Goal: Transaction & Acquisition: Purchase product/service

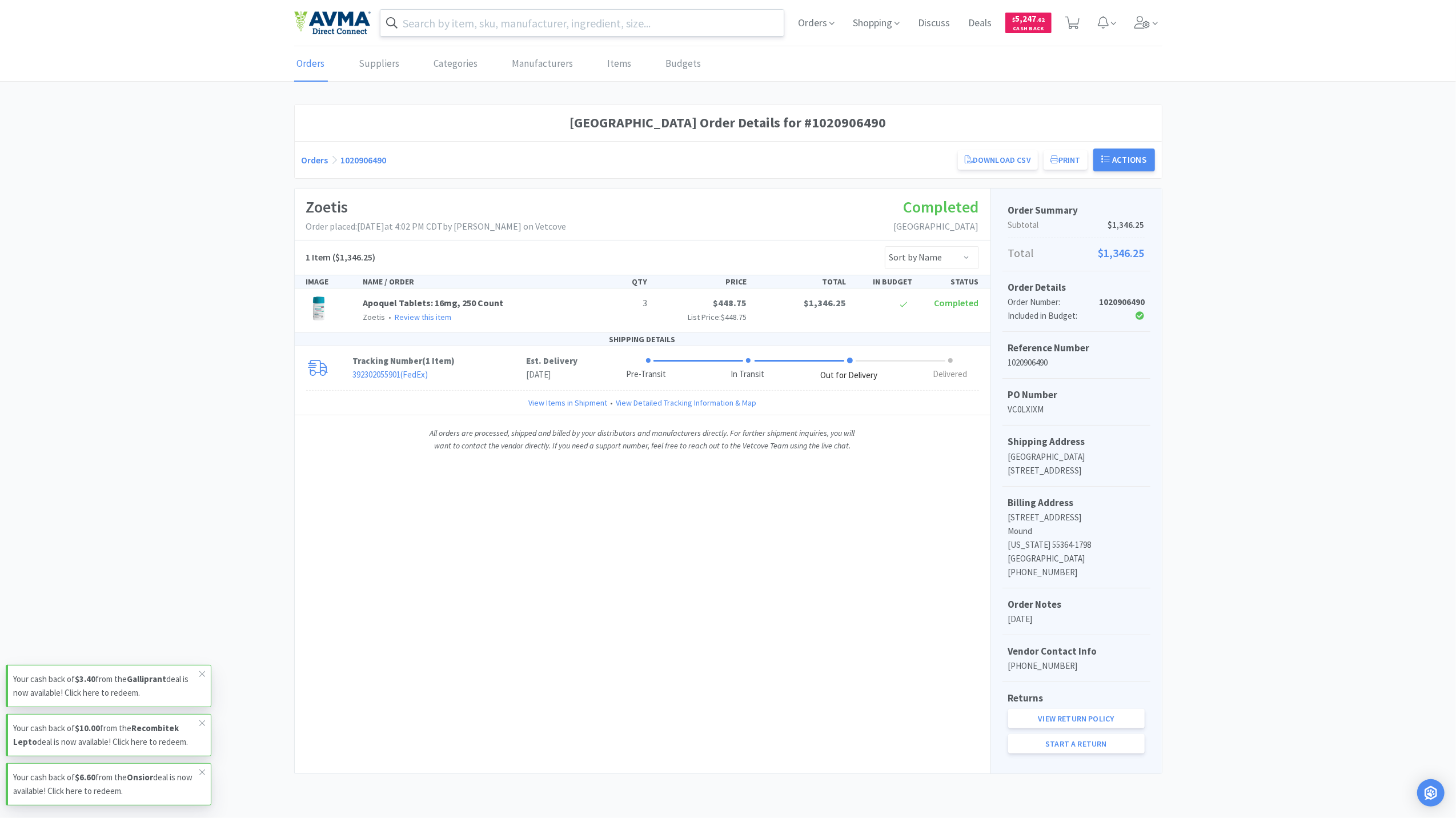
drag, startPoint x: 448, startPoint y: 13, endPoint x: 426, endPoint y: 24, distance: 24.6
click at [448, 13] on input "text" at bounding box center [582, 23] width 404 height 27
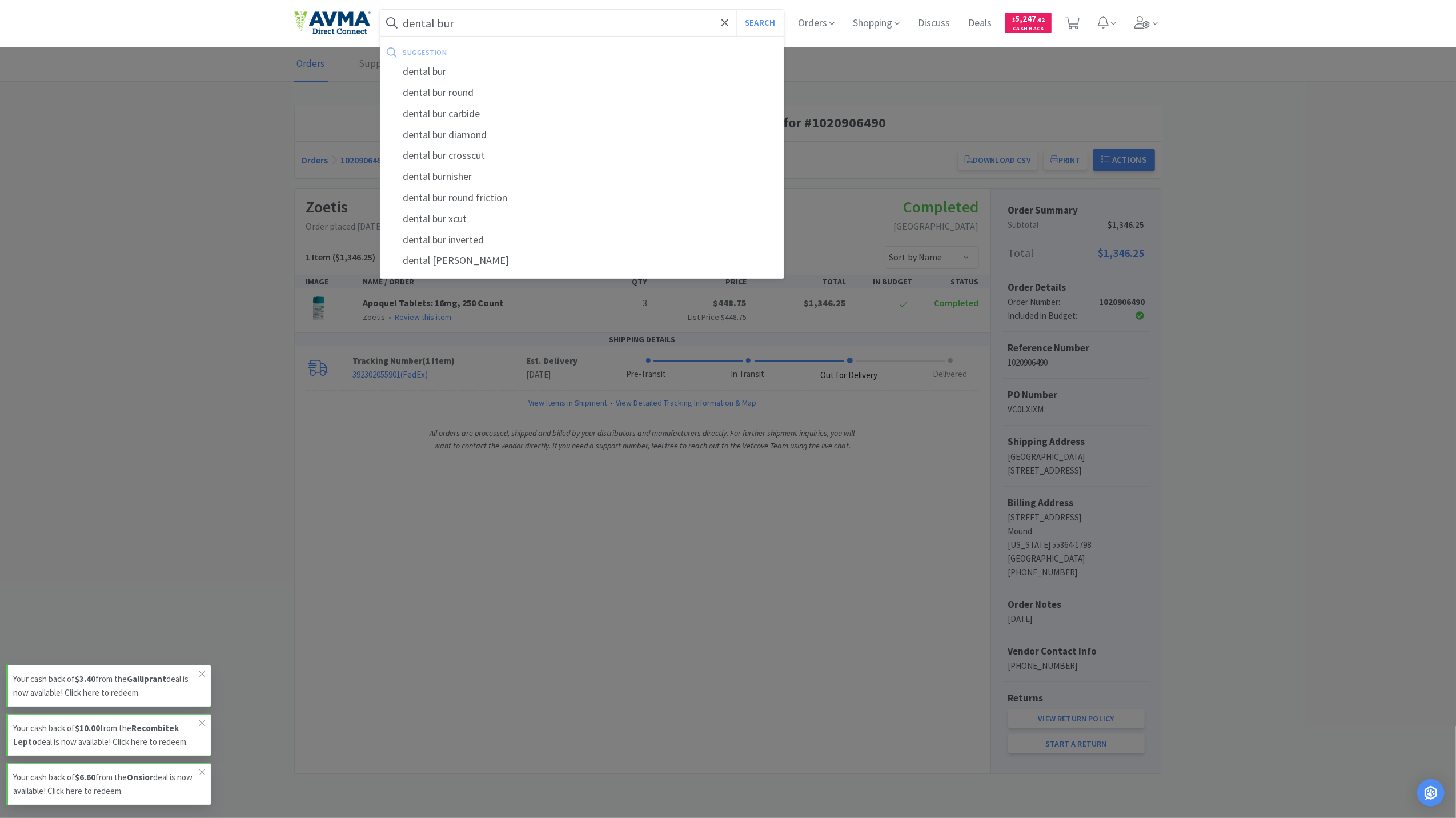
type input "dental bur"
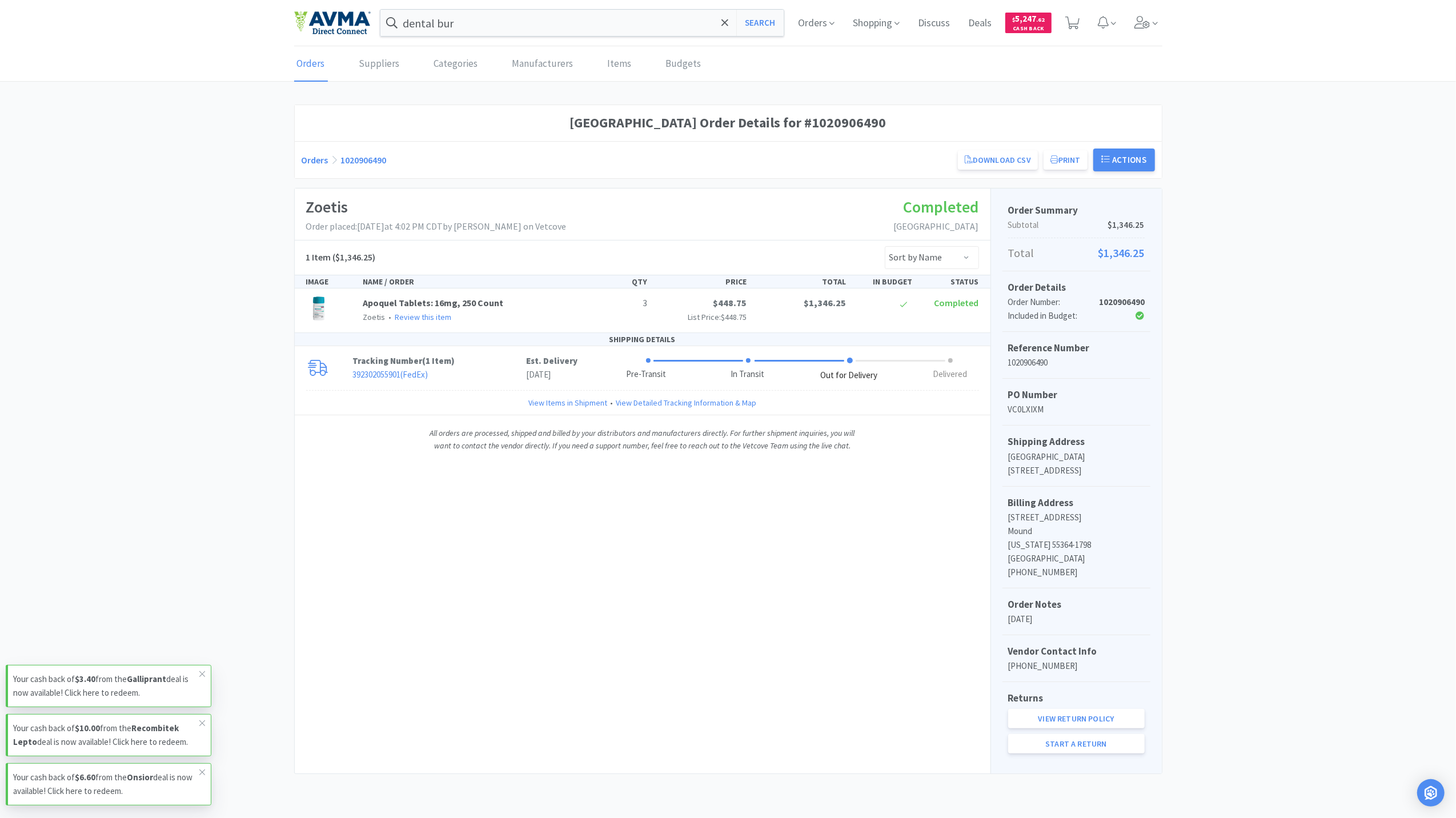
drag, startPoint x: 209, startPoint y: 149, endPoint x: 220, endPoint y: 149, distance: 11.0
click at [220, 149] on div at bounding box center [728, 409] width 1456 height 818
click at [1079, 17] on icon at bounding box center [1073, 23] width 15 height 13
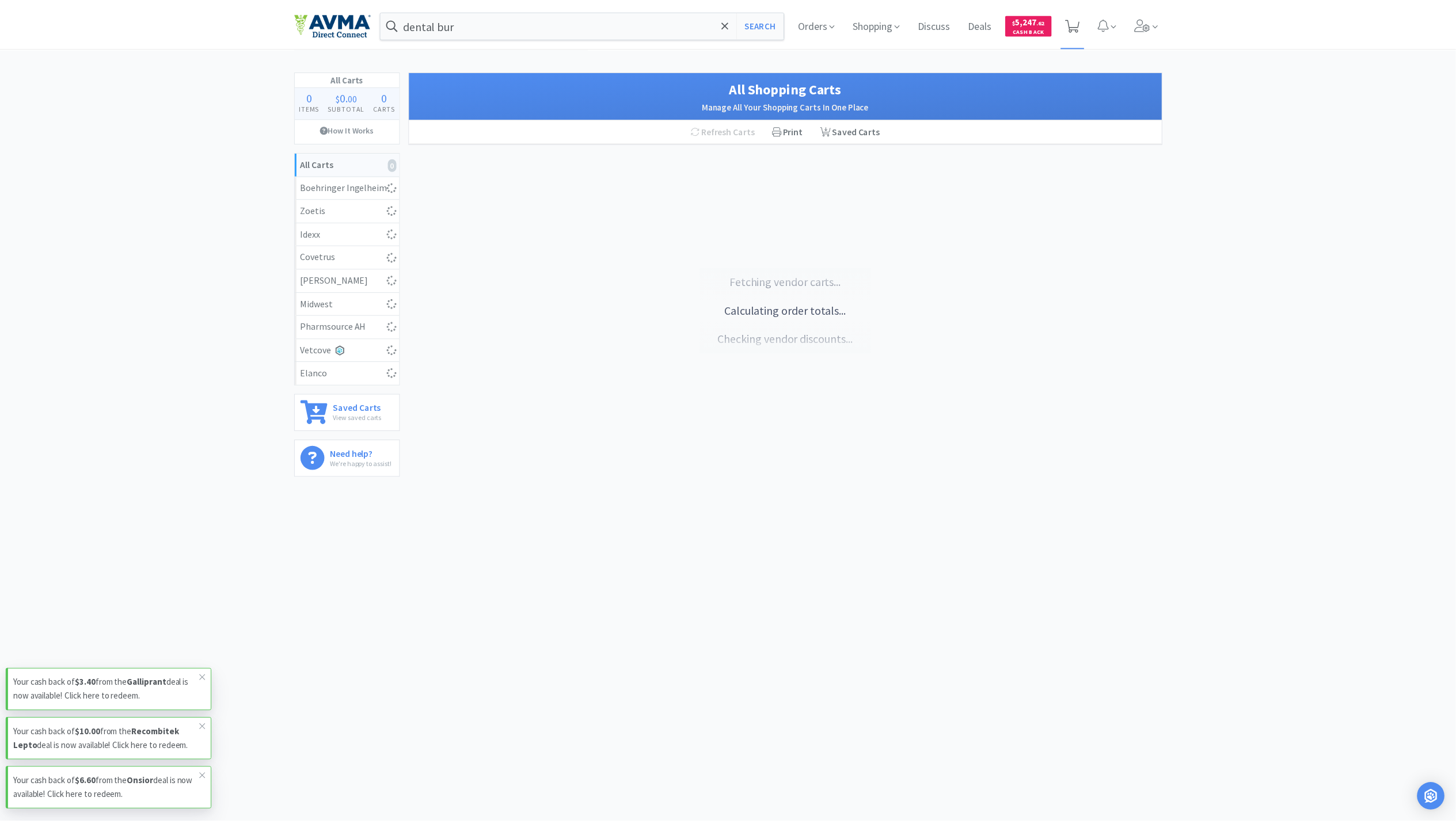
select select "1"
select select "2"
select select "1"
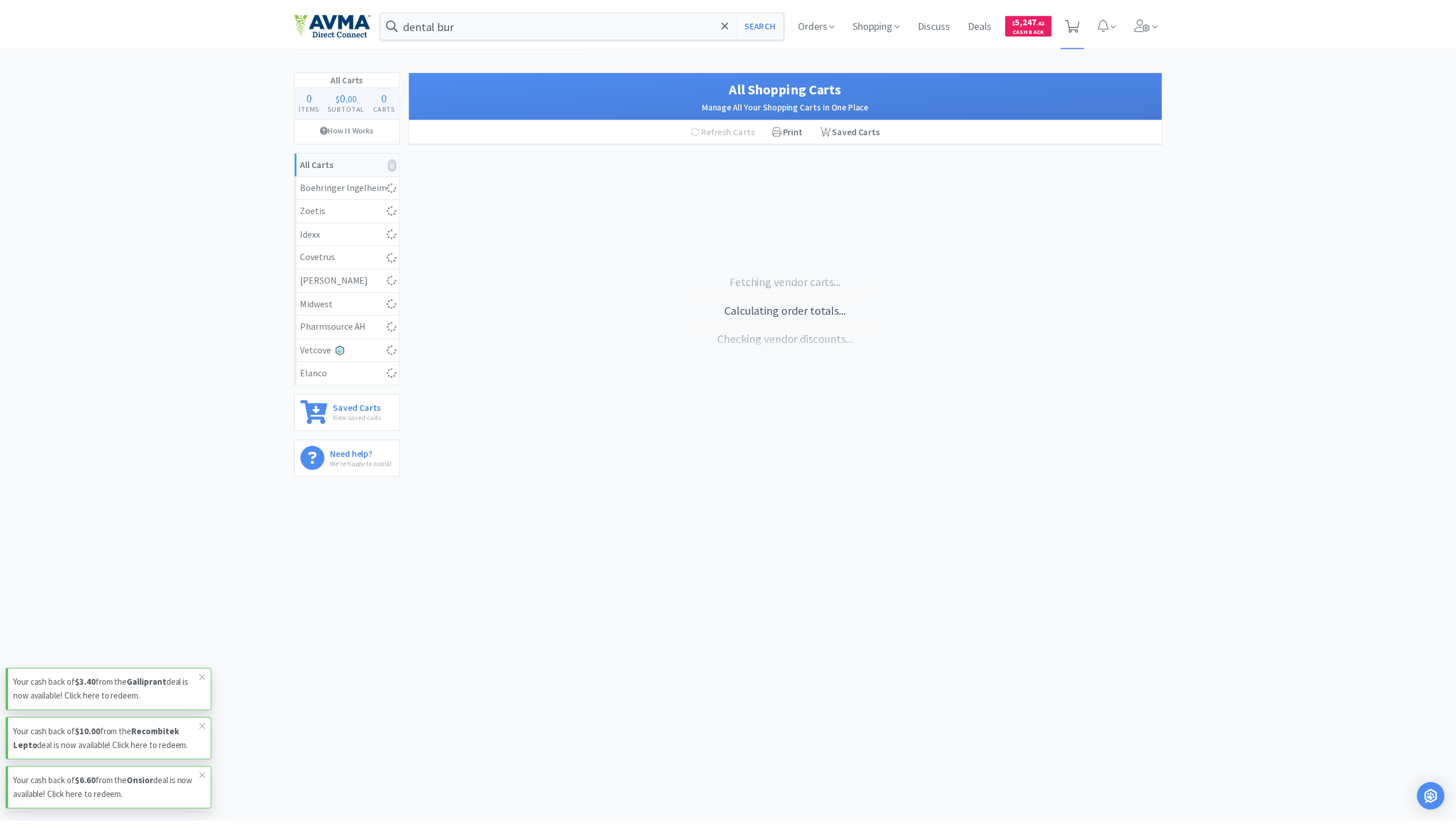
select select "1"
select select "6"
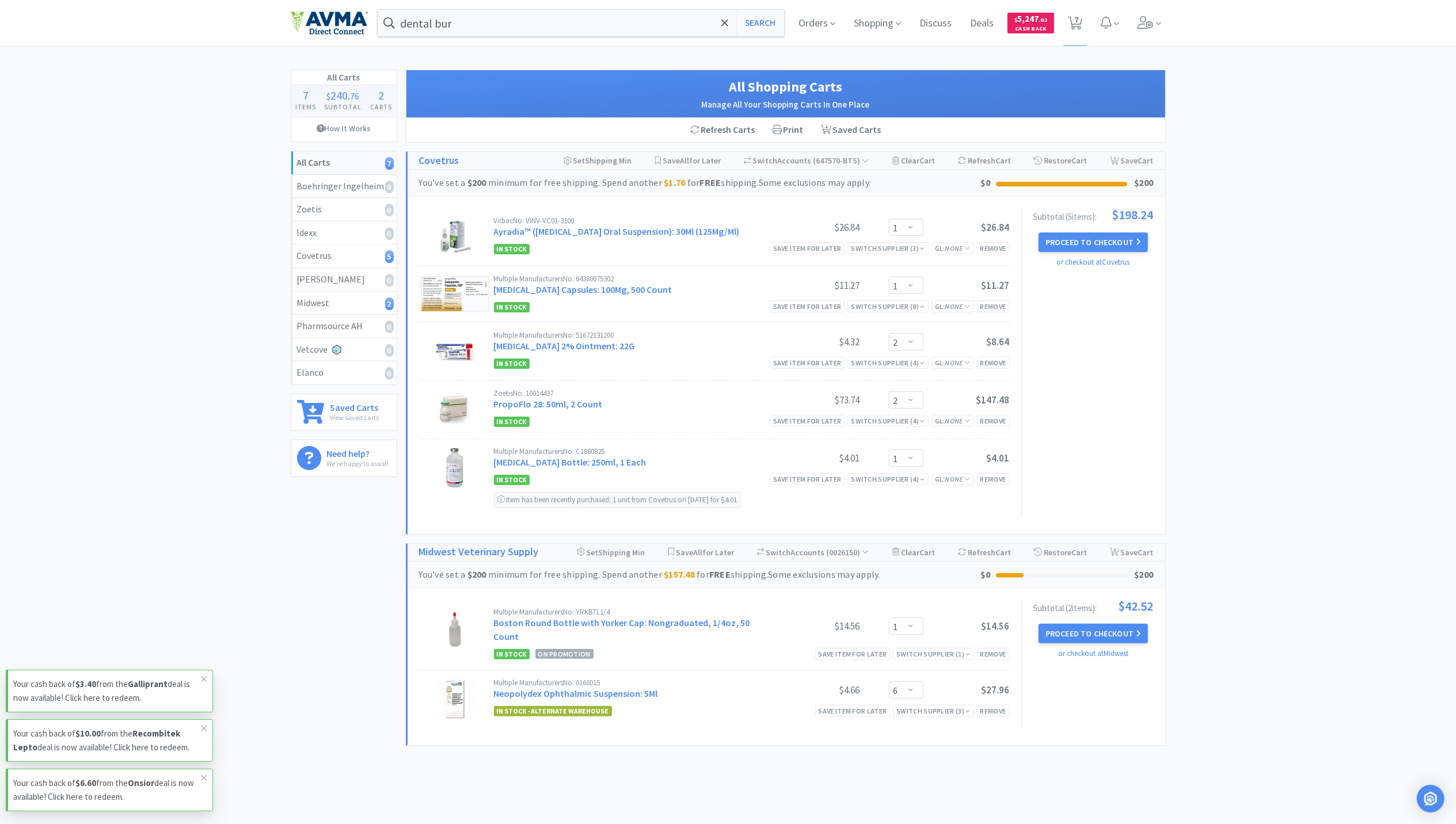
select select "3"
select select "1"
select select "2"
select select "1"
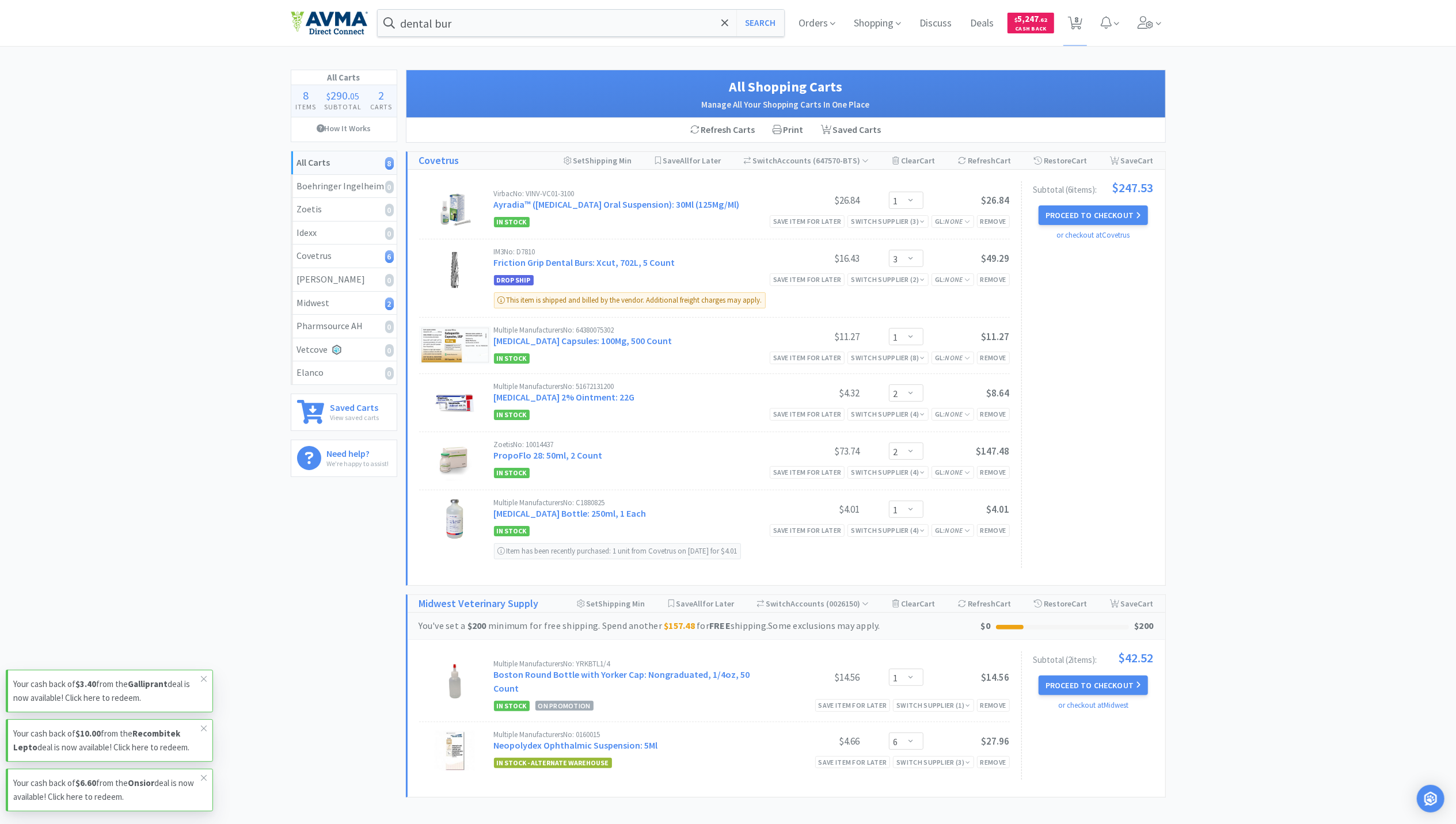
click at [234, 171] on div "All Carts 8 Items $ 290 . 05 Subtotal 2 Carts How It Works All Carts 8 Boehring…" at bounding box center [728, 443] width 1456 height 748
click at [1436, 456] on div "All Carts 8 Items $ 290 . 05 Subtotal 2 Carts How It Works All Carts 8 Boehring…" at bounding box center [728, 443] width 1456 height 748
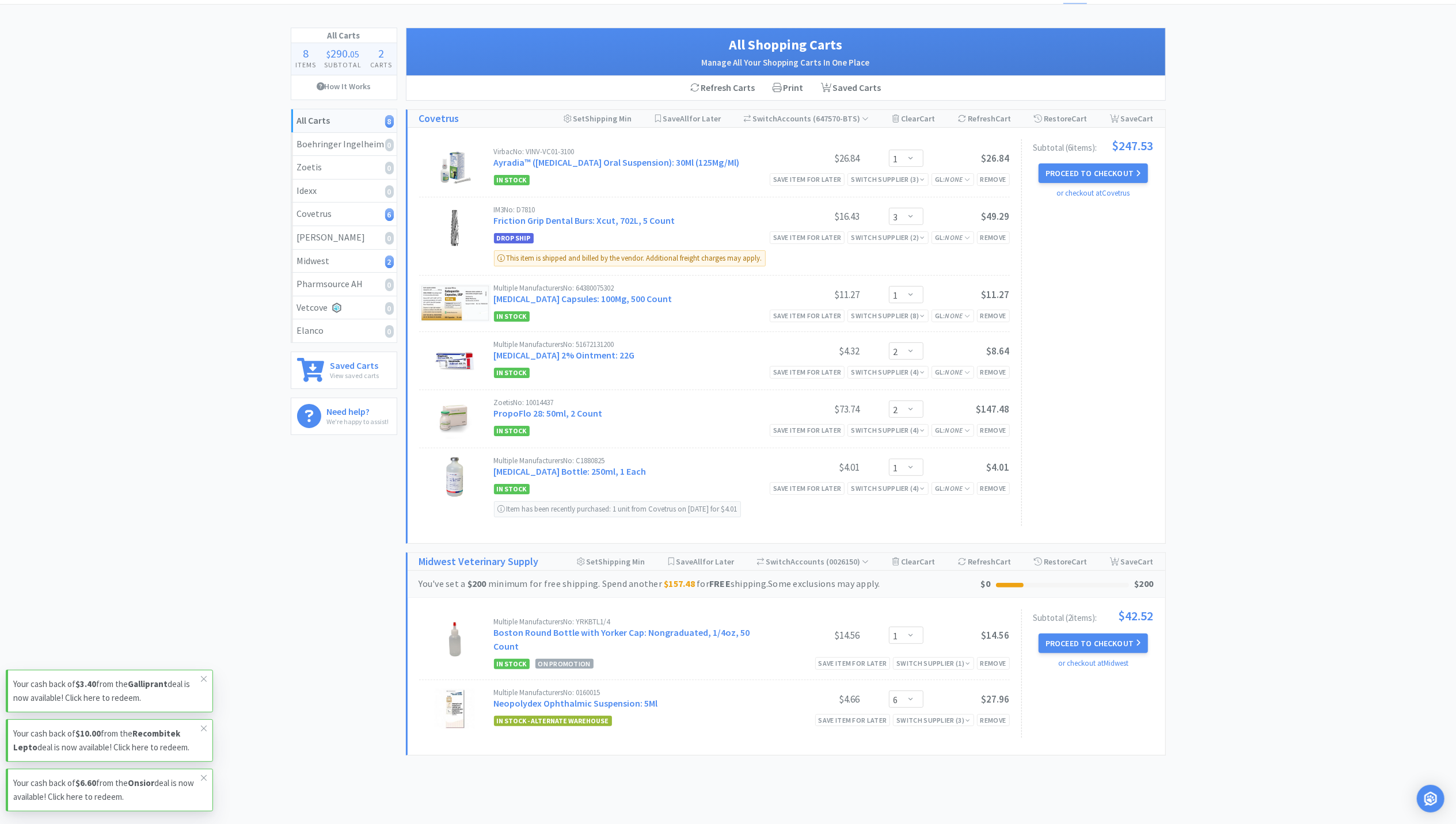
scroll to position [83, 0]
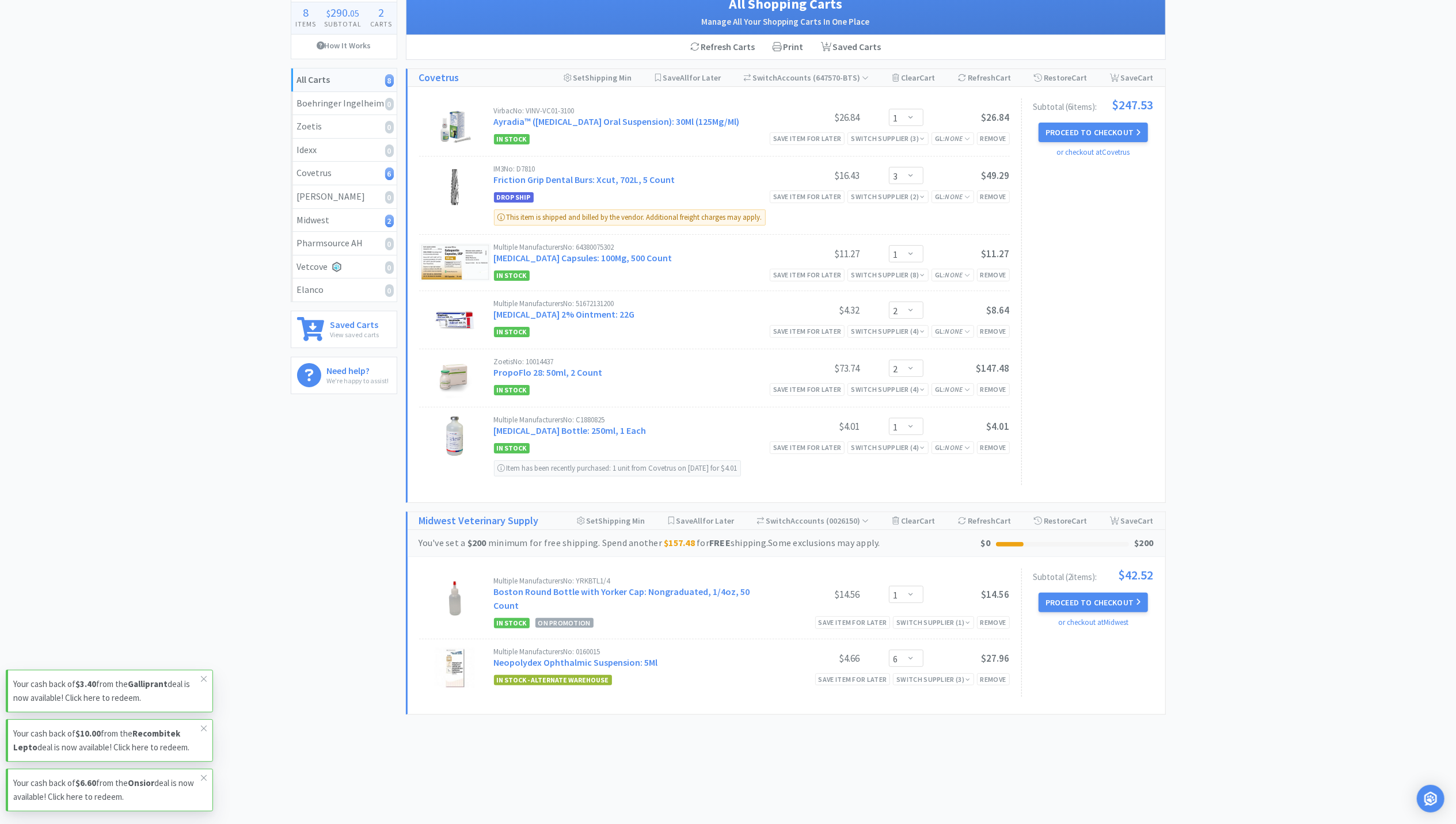
click at [1257, 205] on div "All Carts 8 Items $ 290 . 05 Subtotal 2 Carts How It Works All Carts 8 Boehring…" at bounding box center [728, 360] width 1456 height 748
